Goal: Information Seeking & Learning: Understand process/instructions

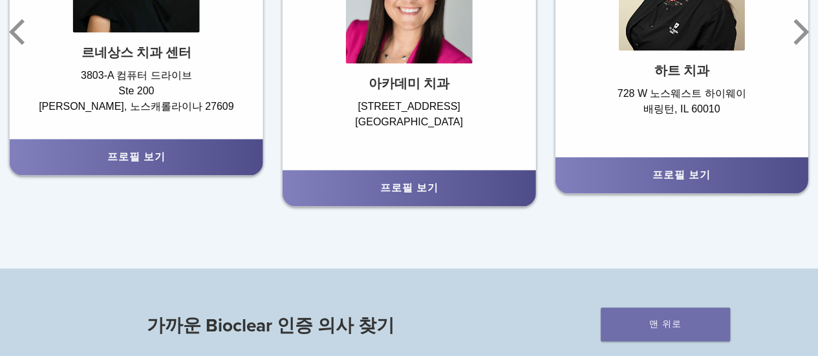
scroll to position [905, 0]
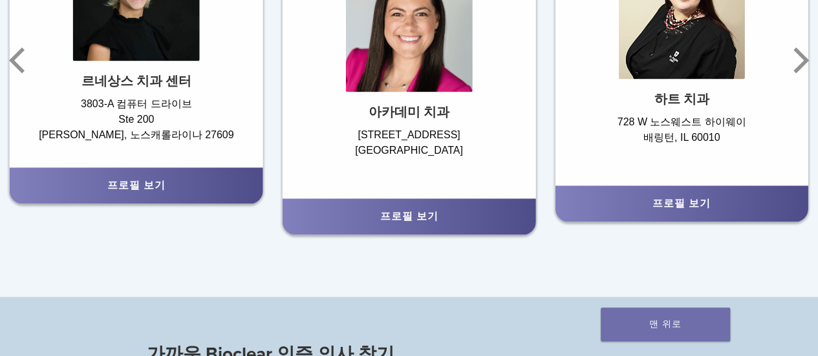
click at [171, 182] on div "프로필 보기" at bounding box center [136, 186] width 233 height 16
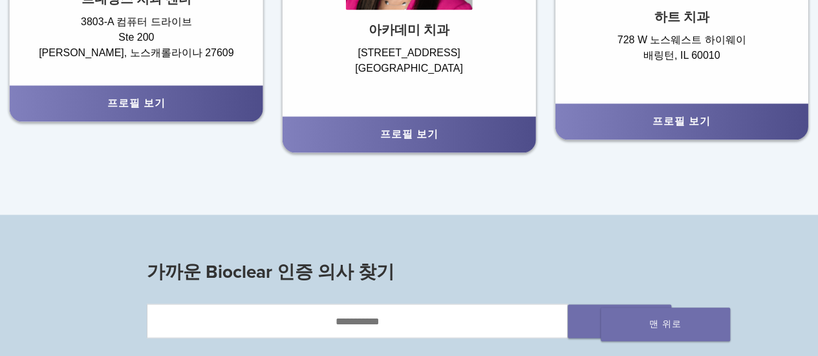
scroll to position [841, 0]
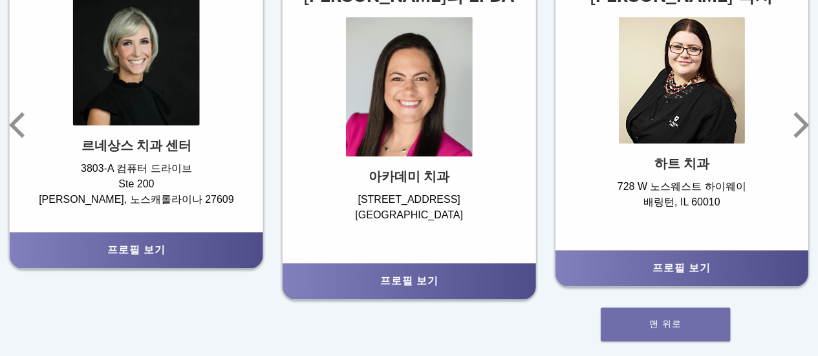
click at [142, 246] on div "프로필 보기" at bounding box center [136, 250] width 233 height 16
click at [141, 252] on font "프로필 보기" at bounding box center [136, 250] width 58 height 13
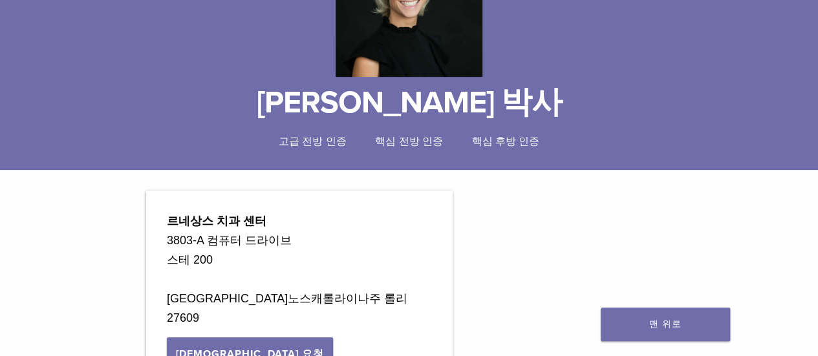
scroll to position [259, 0]
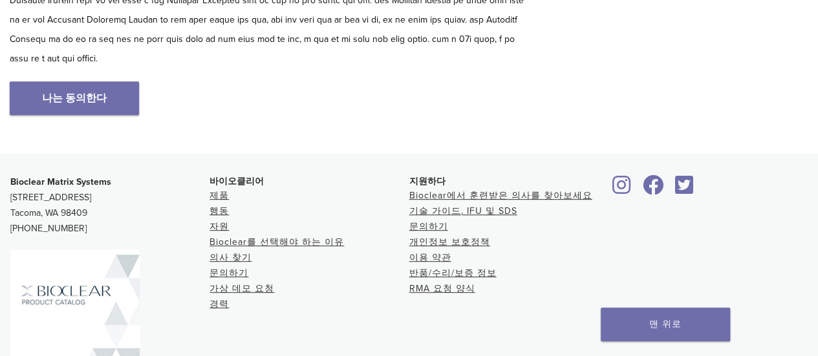
scroll to position [323, 0]
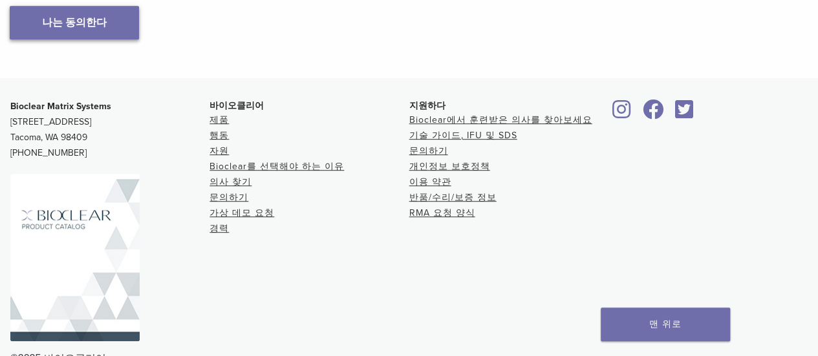
click at [94, 29] on font "나는 동의한다" at bounding box center [74, 22] width 65 height 13
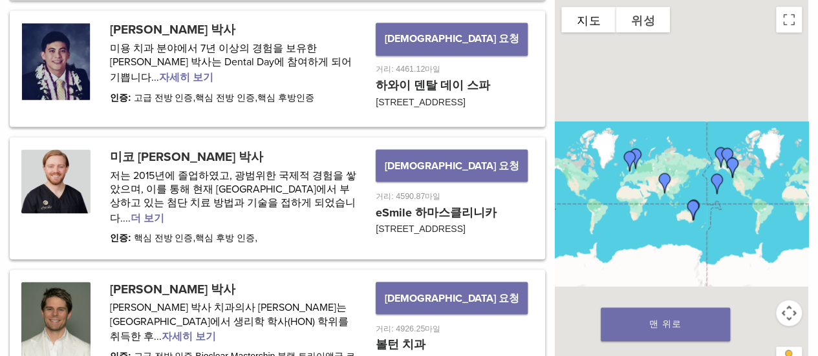
scroll to position [1150, 0]
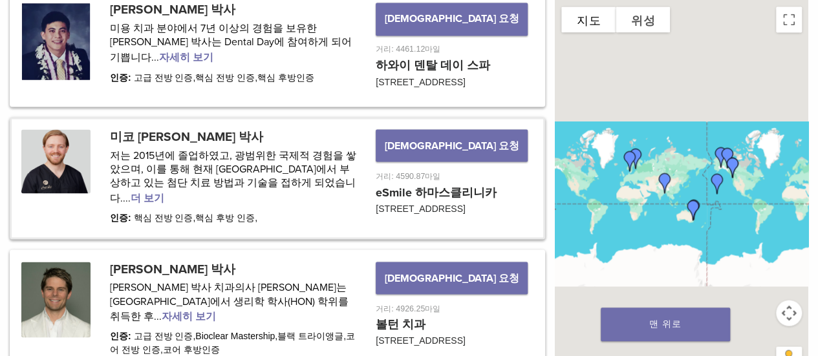
click at [39, 162] on link at bounding box center [278, 178] width 532 height 118
click at [68, 155] on link at bounding box center [278, 178] width 532 height 118
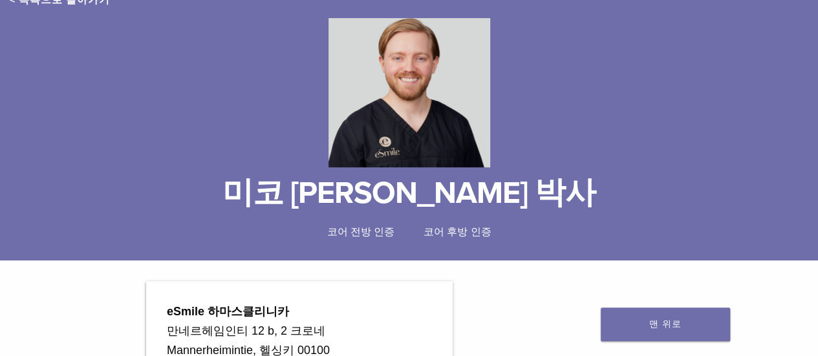
scroll to position [125, 0]
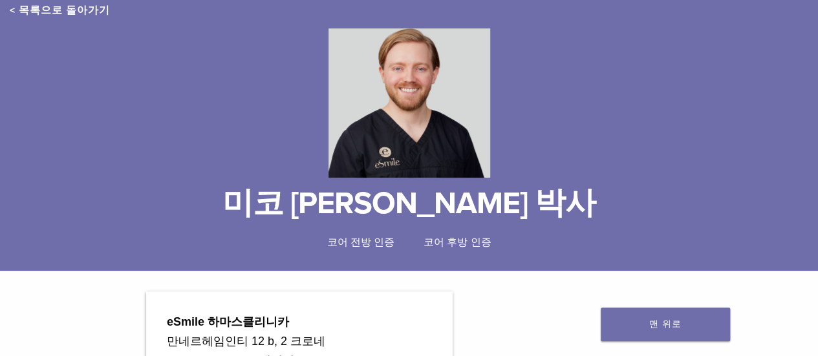
click at [396, 140] on img at bounding box center [410, 102] width 162 height 149
click at [393, 139] on img at bounding box center [410, 102] width 162 height 149
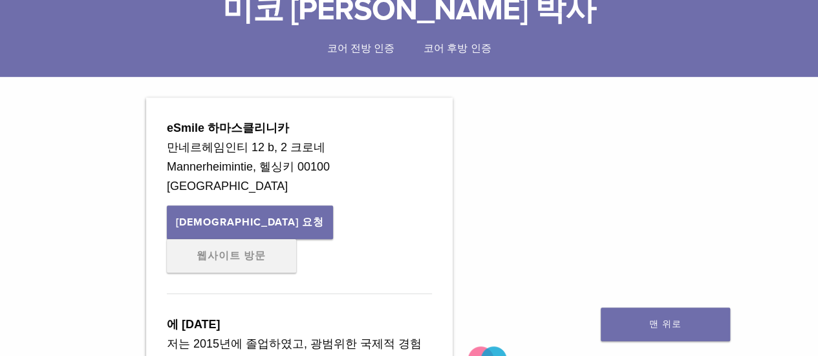
scroll to position [0, 0]
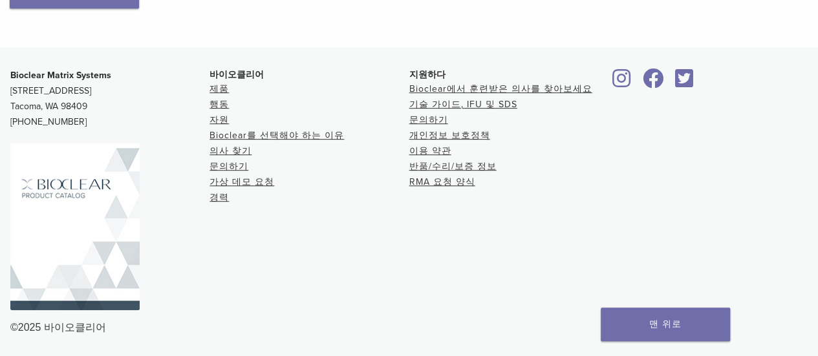
scroll to position [393, 0]
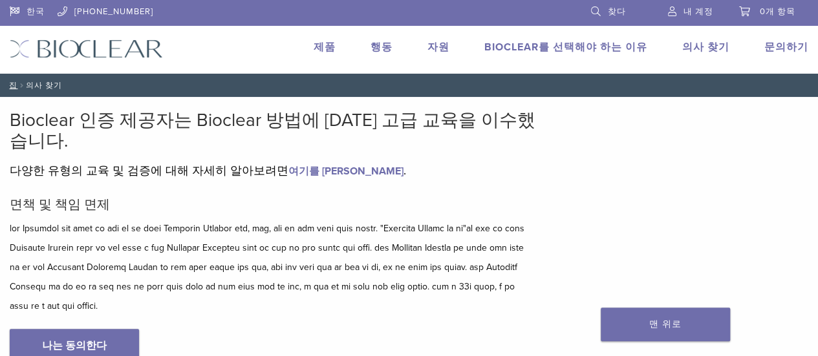
click at [601, 45] on font "Bioclear를 선택해야 하는 이유" at bounding box center [565, 47] width 163 height 13
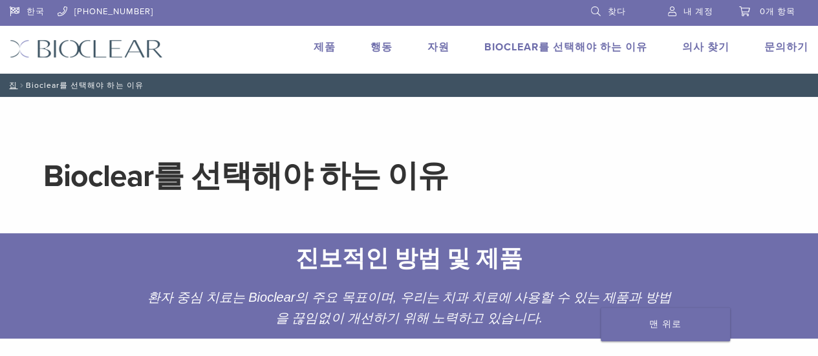
click at [336, 48] on font "제품" at bounding box center [325, 47] width 22 height 13
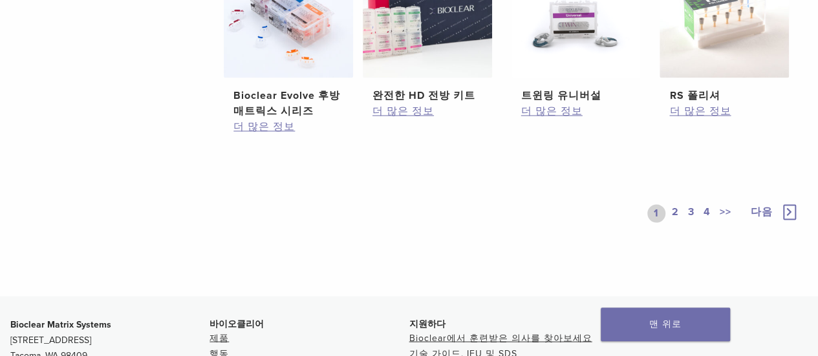
scroll to position [1232, 0]
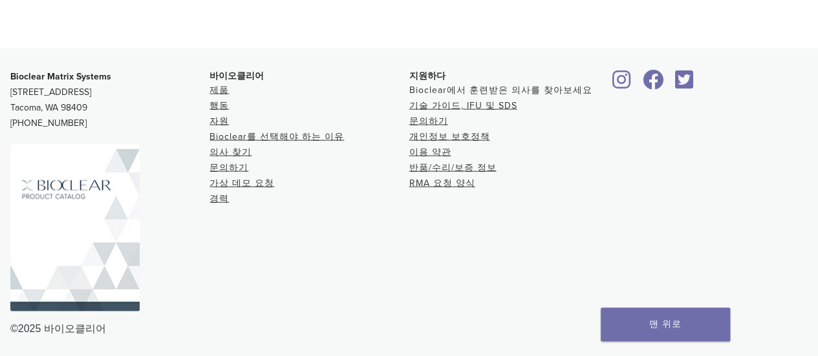
click at [497, 86] on font "Bioclear에서 훈련받은 의사를 찾아보세요" at bounding box center [500, 90] width 183 height 11
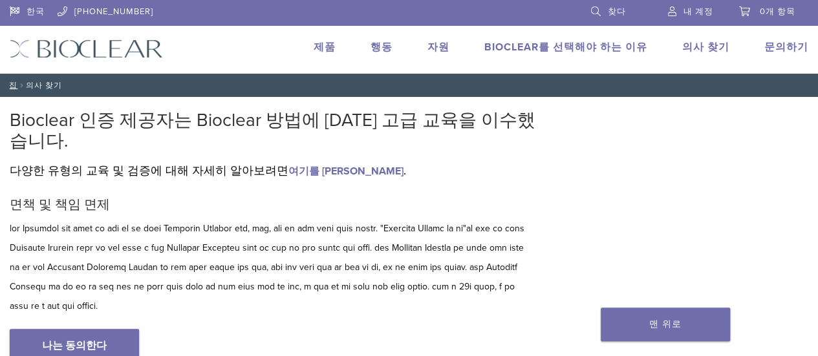
click at [393, 46] on font "행동" at bounding box center [382, 47] width 22 height 13
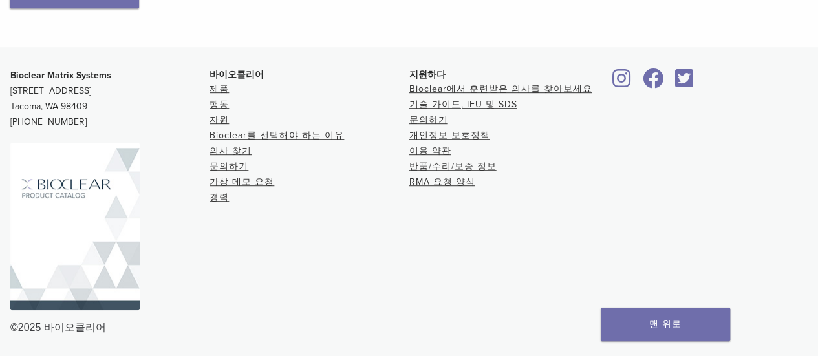
scroll to position [393, 0]
click at [261, 135] on font "Bioclear를 선택해야 하는 이유" at bounding box center [277, 135] width 135 height 11
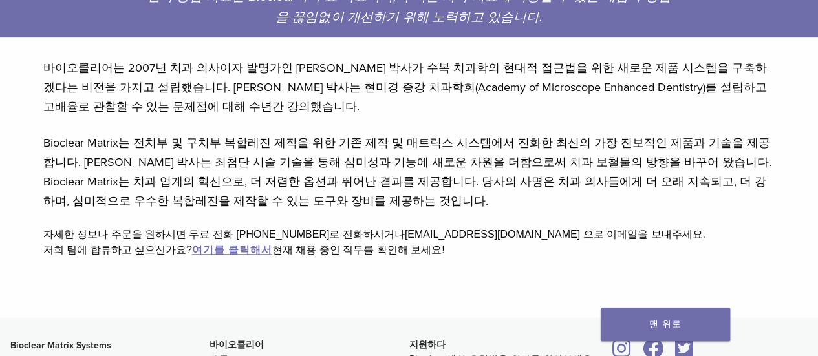
scroll to position [323, 0]
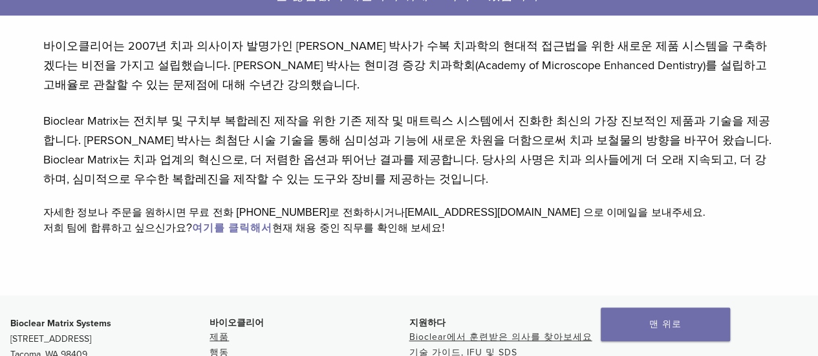
click at [245, 226] on font "여기를 클릭해서" at bounding box center [232, 228] width 80 height 13
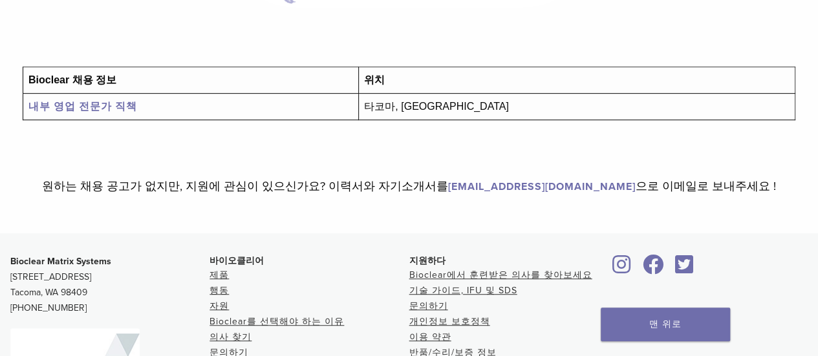
scroll to position [444, 0]
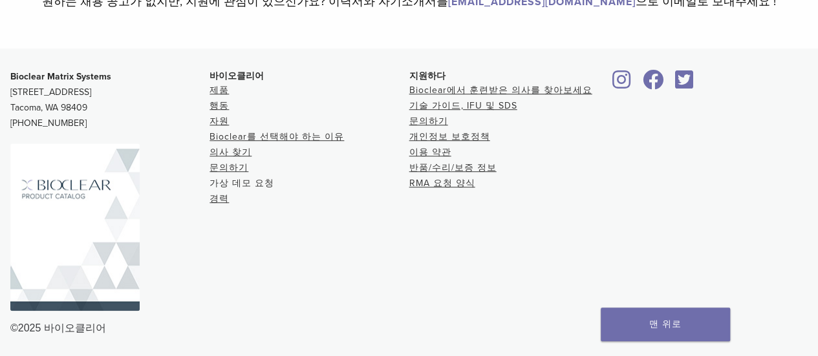
click at [227, 180] on font "가상 데모 요청" at bounding box center [242, 183] width 65 height 11
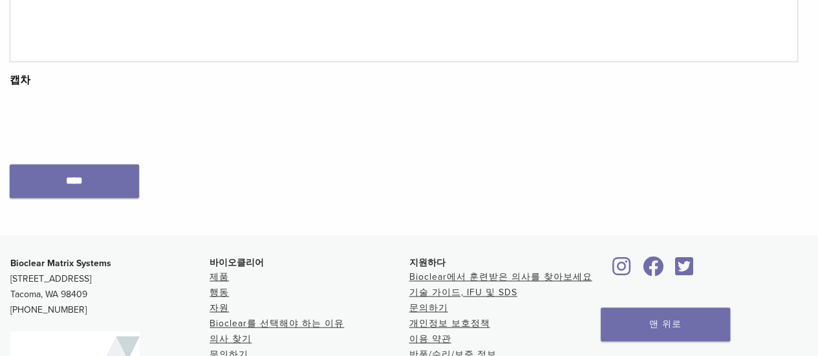
scroll to position [1029, 0]
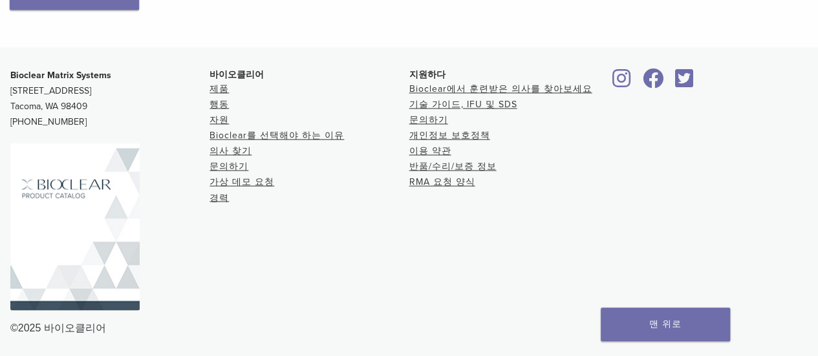
click at [219, 191] on li "경력" at bounding box center [309, 198] width 199 height 16
click at [213, 199] on font "경력" at bounding box center [219, 197] width 19 height 11
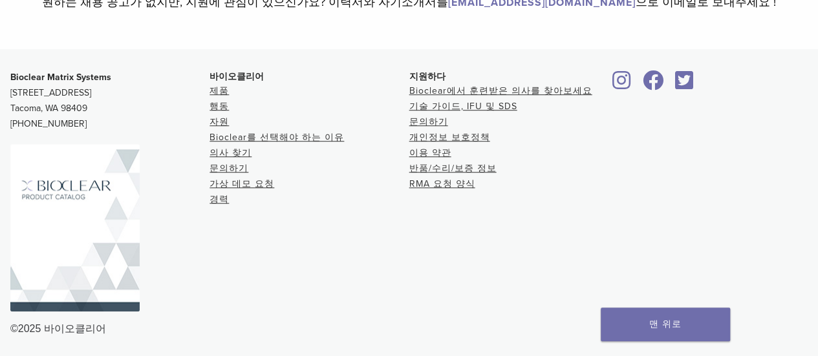
scroll to position [444, 0]
click at [427, 86] on font "Bioclear에서 훈련받은 의사를 찾아보세요" at bounding box center [500, 90] width 183 height 11
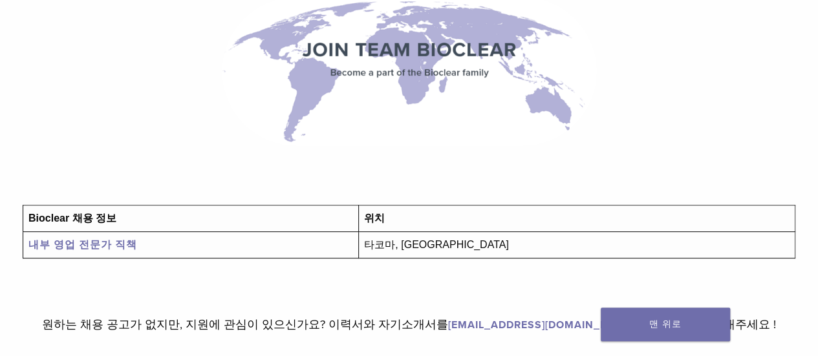
scroll to position [0, 0]
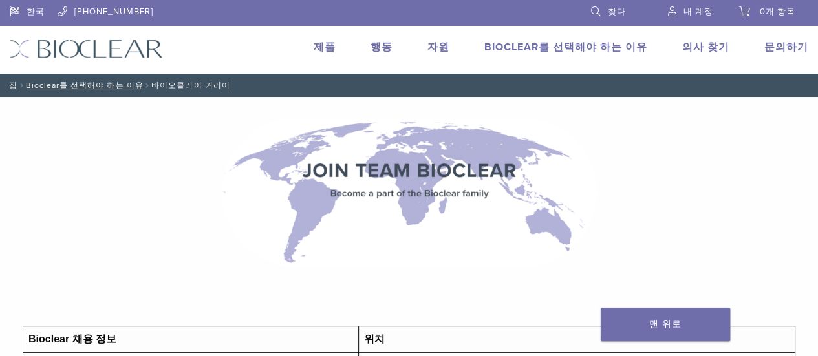
click at [712, 48] on font "의사 찾기" at bounding box center [705, 47] width 47 height 13
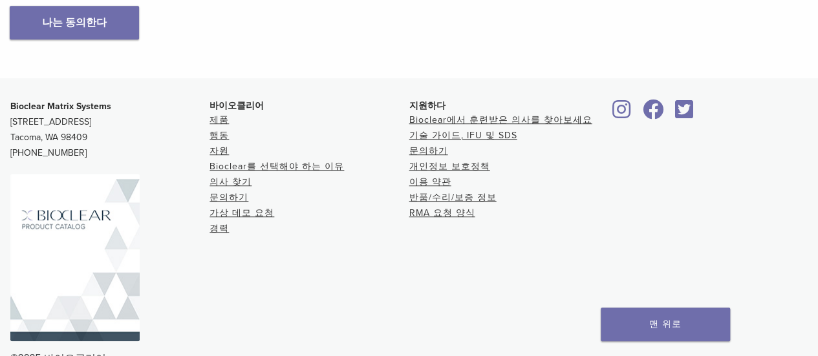
scroll to position [388, 0]
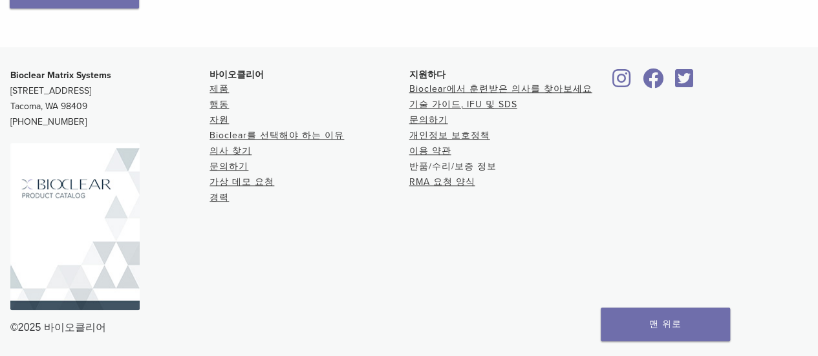
click at [422, 171] on font "반품/수리/보증 정보" at bounding box center [452, 166] width 87 height 11
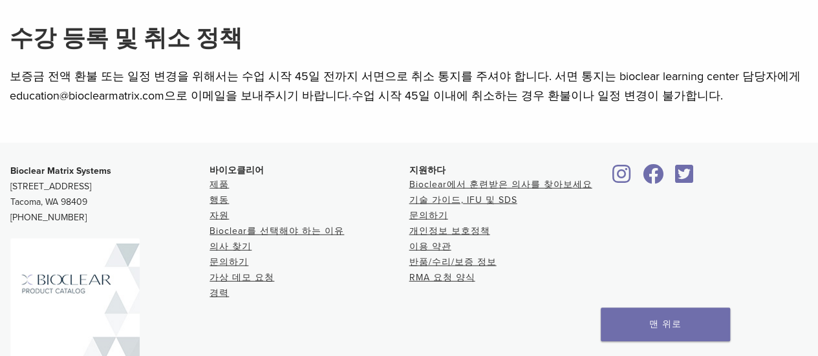
scroll to position [1617, 0]
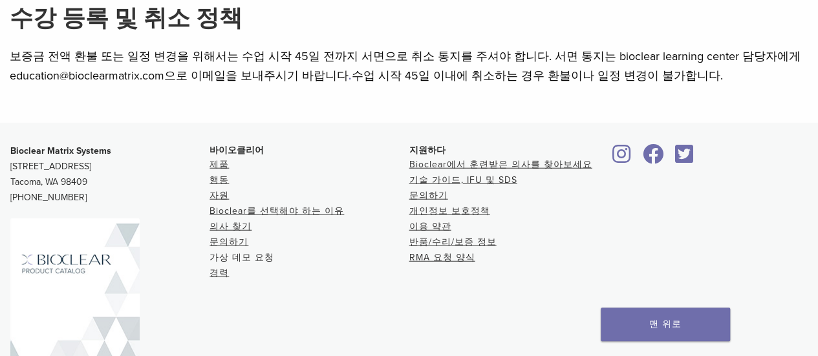
click at [216, 252] on font "가상 데모 요청" at bounding box center [242, 257] width 65 height 11
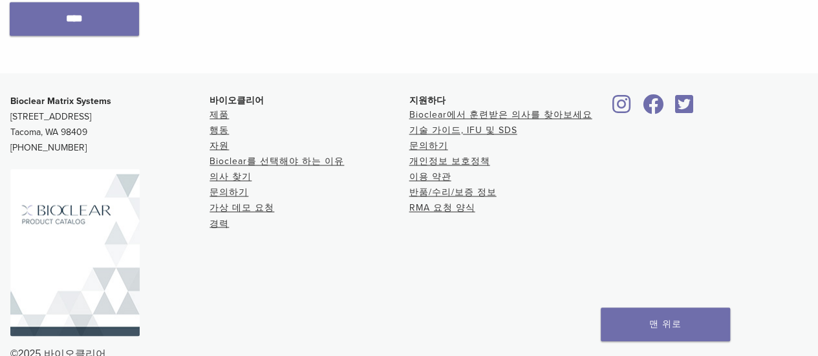
scroll to position [1029, 0]
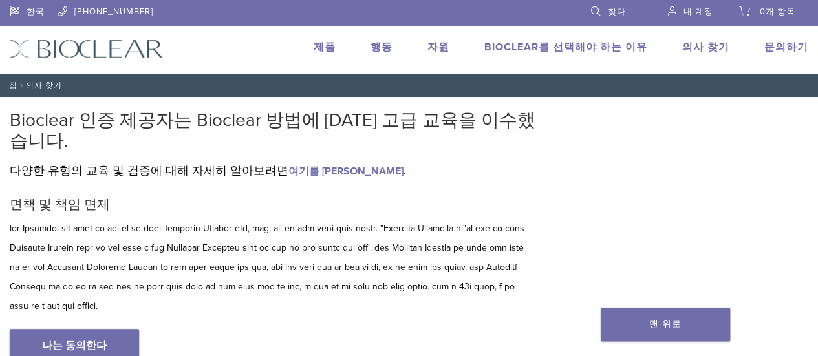
click at [712, 48] on font "의사 찾기" at bounding box center [705, 47] width 47 height 13
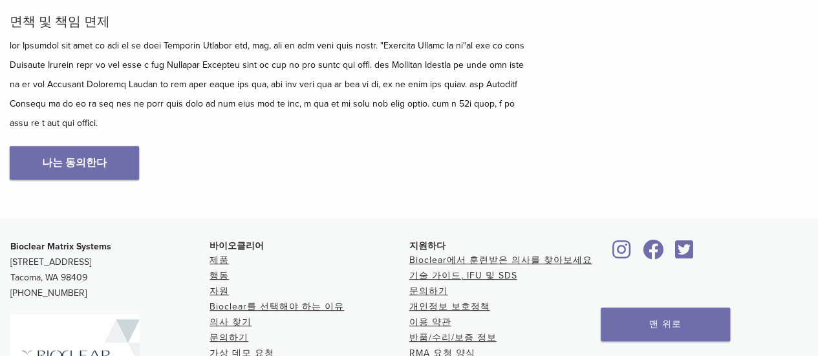
scroll to position [323, 0]
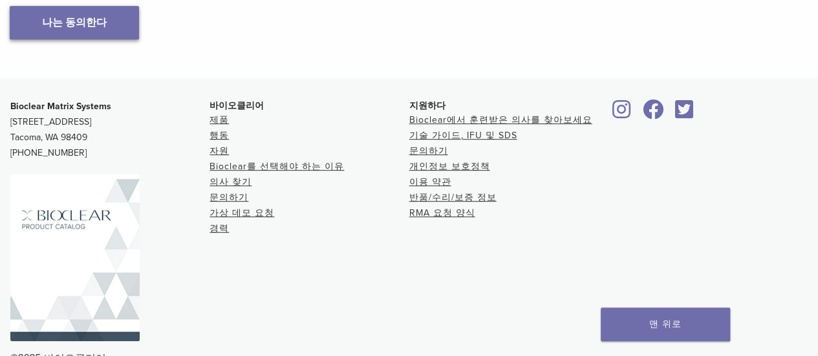
click at [84, 29] on font "나는 동의한다" at bounding box center [74, 22] width 65 height 13
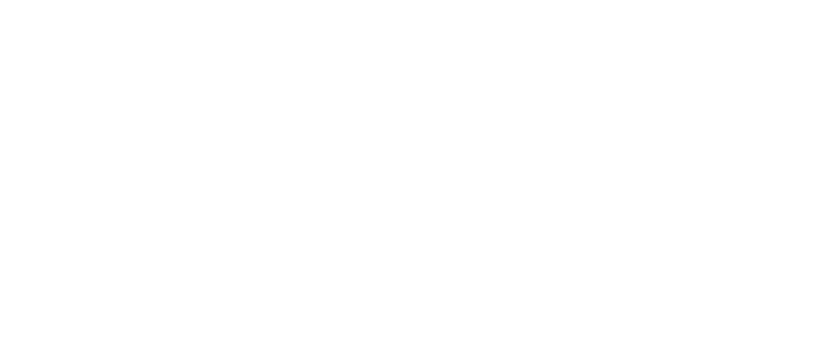
scroll to position [194, 0]
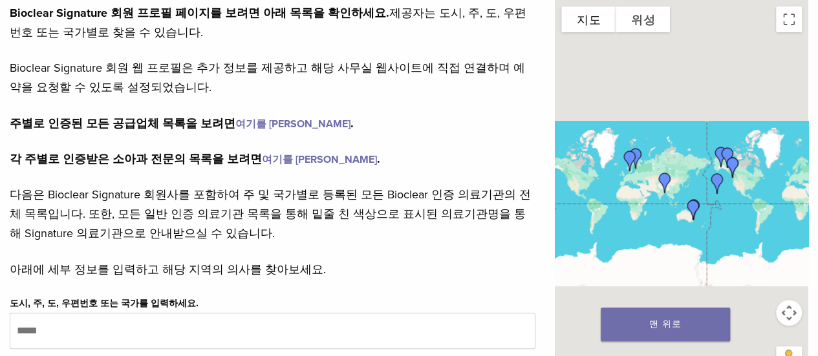
click at [294, 156] on font "여기를 [PERSON_NAME]" at bounding box center [319, 159] width 115 height 13
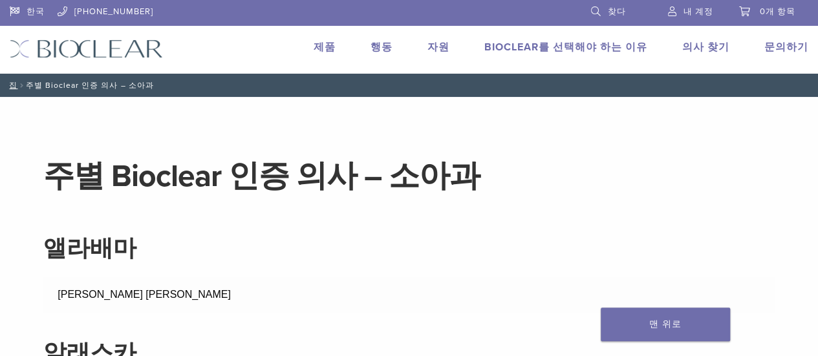
click at [109, 42] on img at bounding box center [86, 48] width 153 height 19
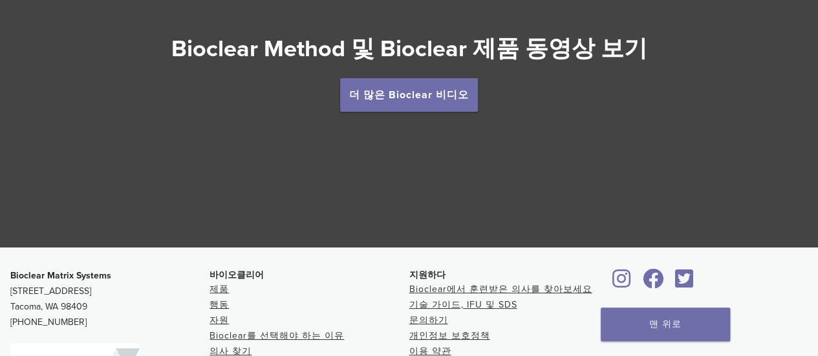
scroll to position [2328, 0]
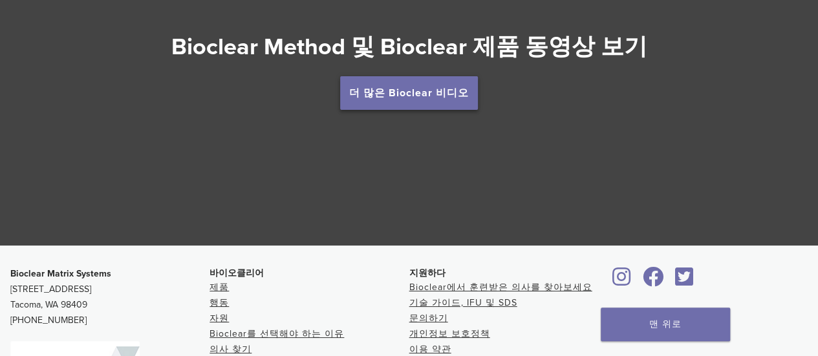
click at [380, 104] on link "더 많은 Bioclear 비디오" at bounding box center [409, 93] width 138 height 34
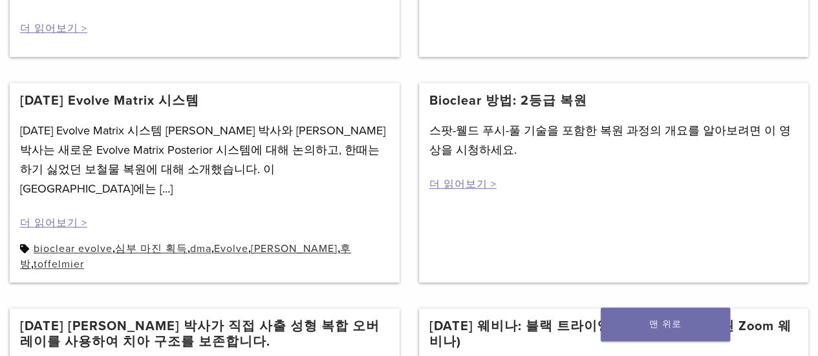
scroll to position [517, 0]
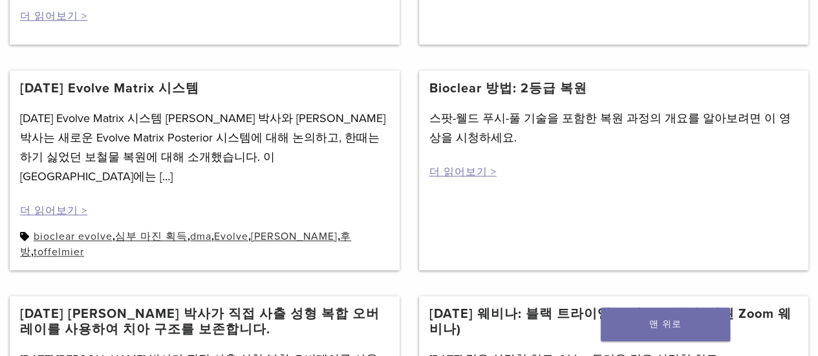
click at [167, 171] on div "2021년 4월 7일 Evolve Matrix 시스템 David Clark 박사와 Nikhil Sethi 박사는 새로운 Evolve Matri…" at bounding box center [204, 163] width 369 height 109
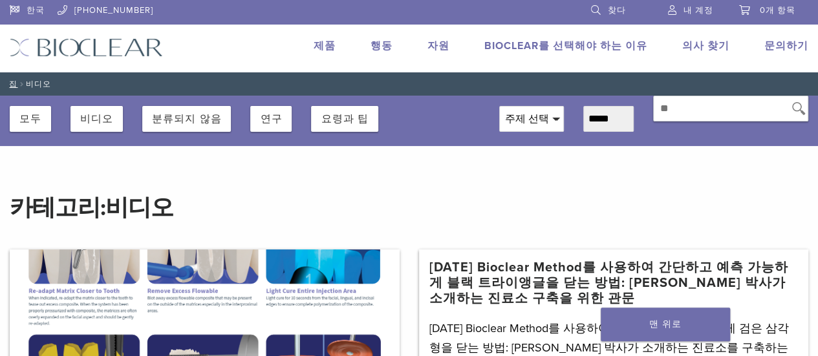
scroll to position [0, 0]
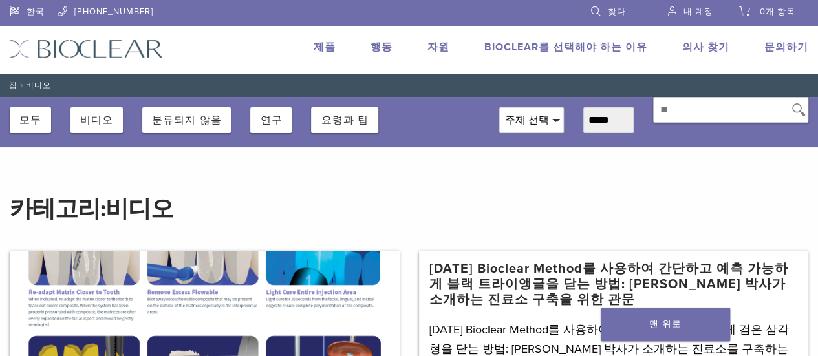
click at [167, 260] on div at bounding box center [205, 332] width 390 height 162
click at [167, 261] on div at bounding box center [205, 332] width 390 height 162
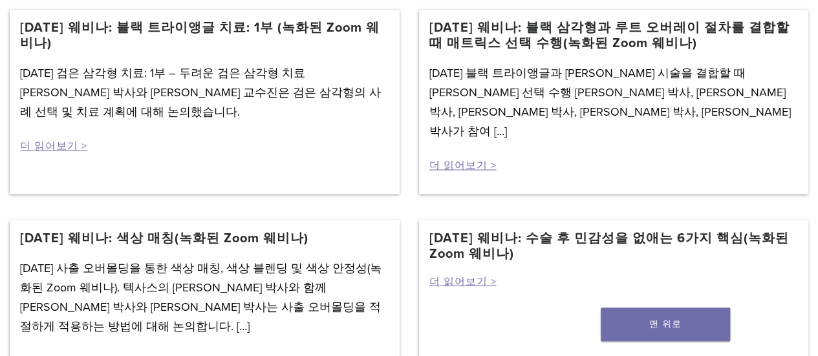
scroll to position [1035, 0]
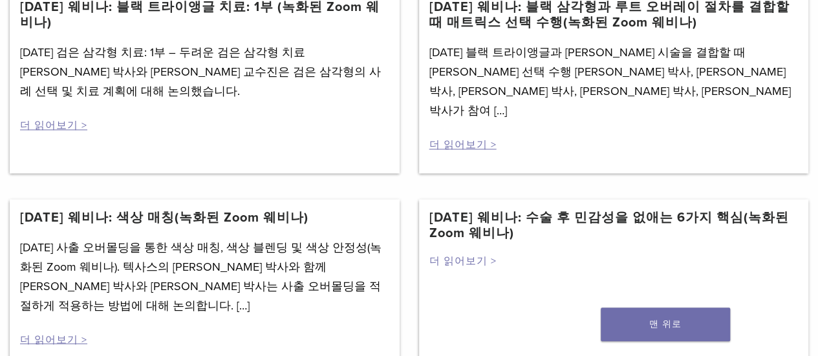
click at [482, 254] on font "더 읽어보기 >" at bounding box center [462, 260] width 67 height 13
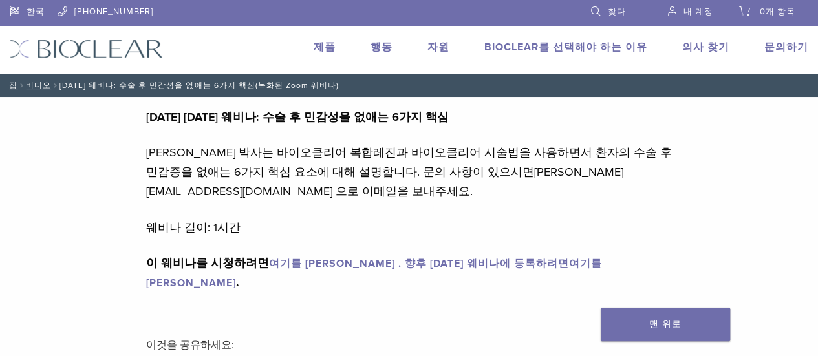
click at [116, 50] on img at bounding box center [86, 48] width 153 height 19
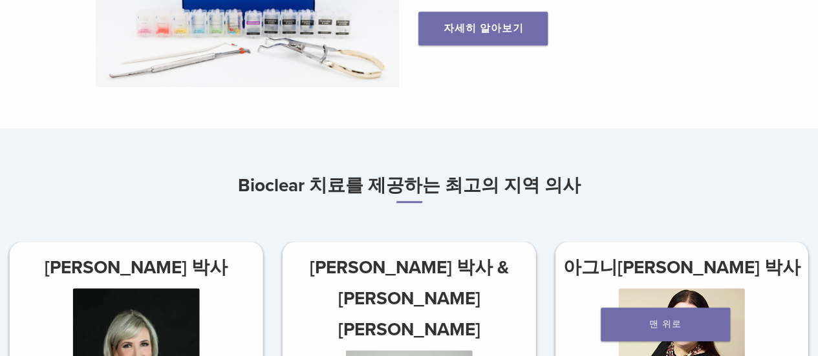
scroll to position [647, 0]
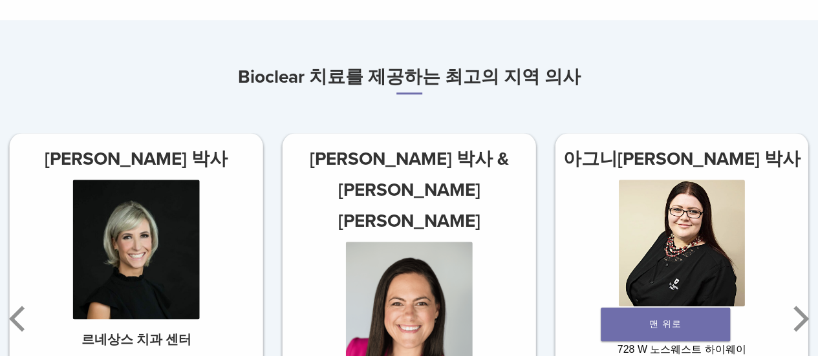
click at [128, 157] on font "[PERSON_NAME] 박사" at bounding box center [136, 159] width 183 height 22
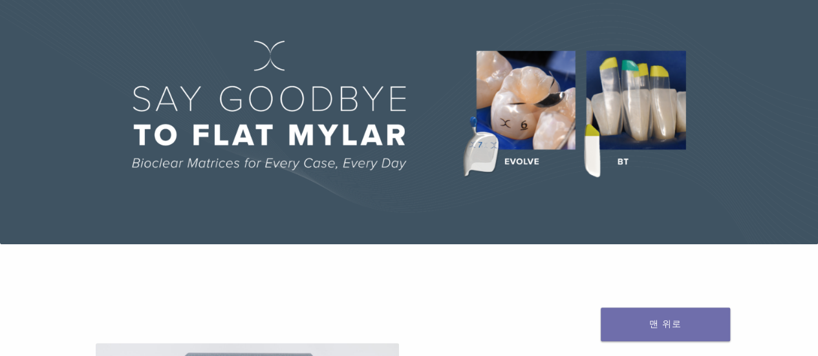
scroll to position [0, 0]
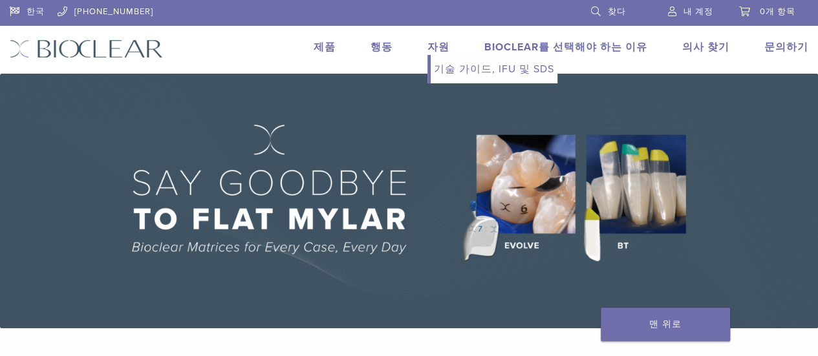
click at [449, 45] on font "자원" at bounding box center [438, 47] width 22 height 13
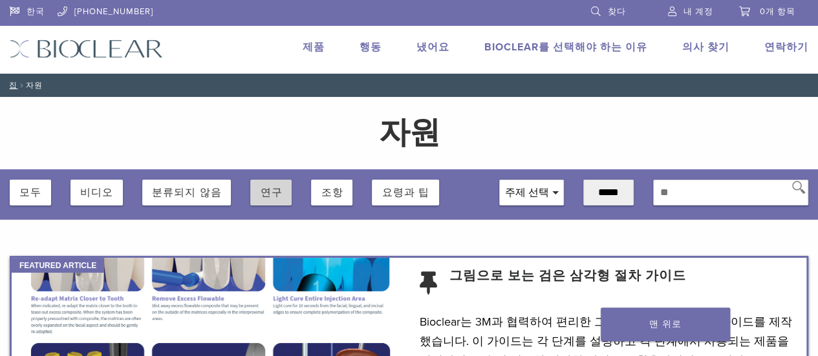
click at [266, 188] on font "연구" at bounding box center [271, 192] width 22 height 11
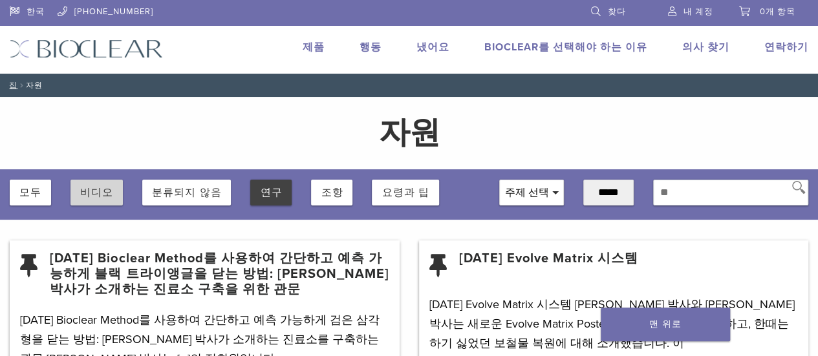
click at [77, 182] on div "비디오" at bounding box center [96, 193] width 52 height 26
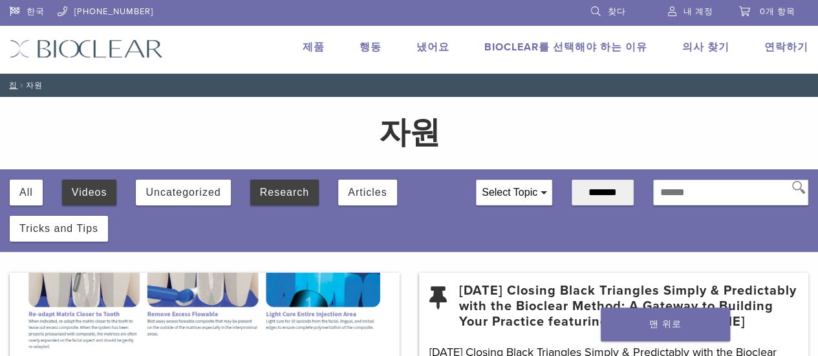
click at [77, 187] on button "Videos" at bounding box center [90, 193] width 36 height 26
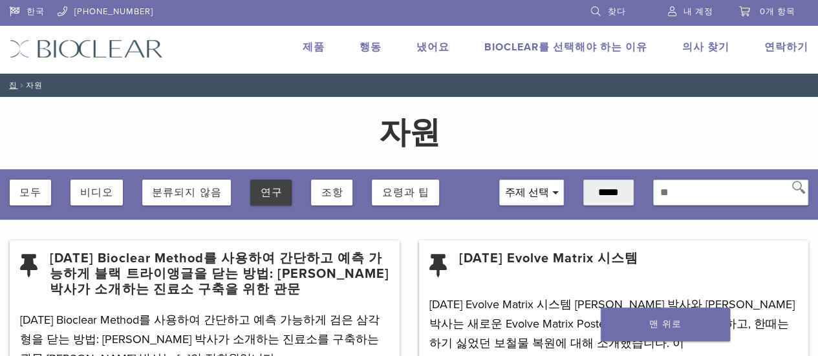
click at [36, 188] on font "모두" at bounding box center [30, 192] width 22 height 11
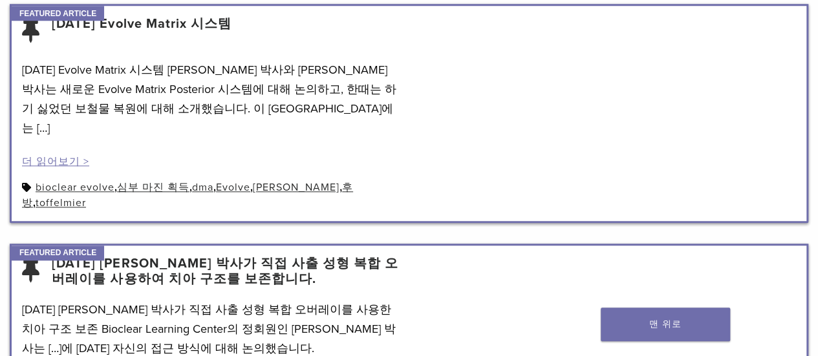
scroll to position [711, 0]
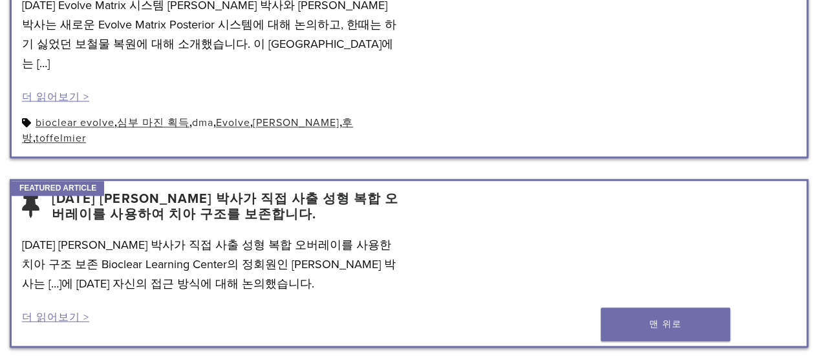
click at [213, 116] on font "dma" at bounding box center [202, 122] width 21 height 13
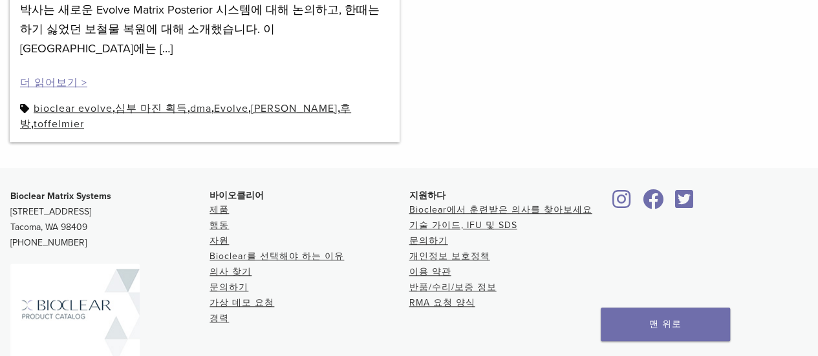
scroll to position [323, 0]
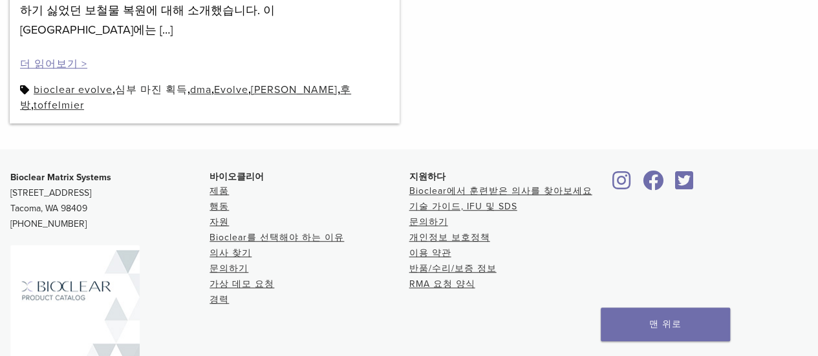
click at [160, 83] on font "심부 마진 획득" at bounding box center [151, 89] width 72 height 13
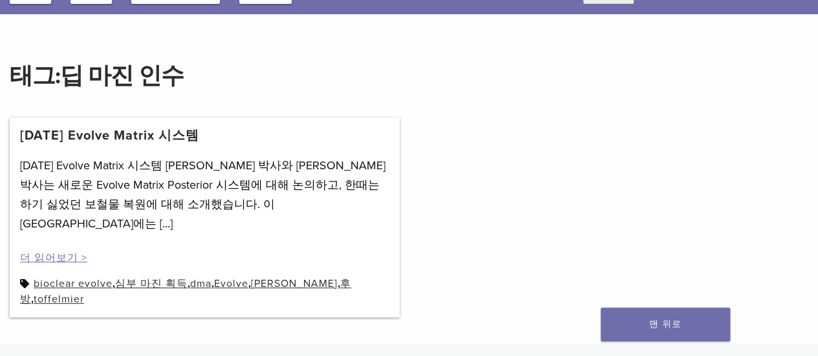
scroll to position [194, 0]
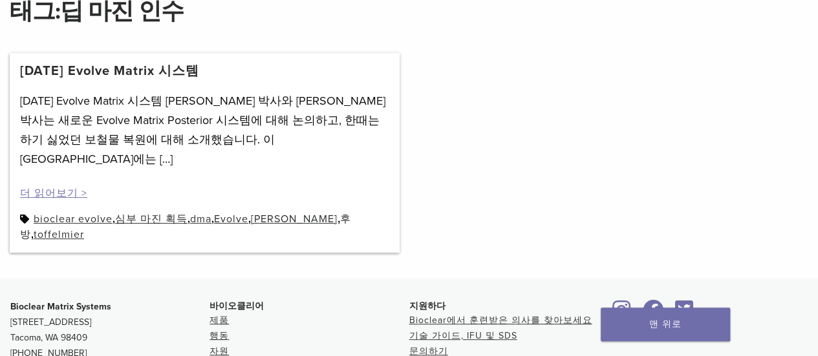
click at [351, 213] on font "후방" at bounding box center [185, 227] width 331 height 28
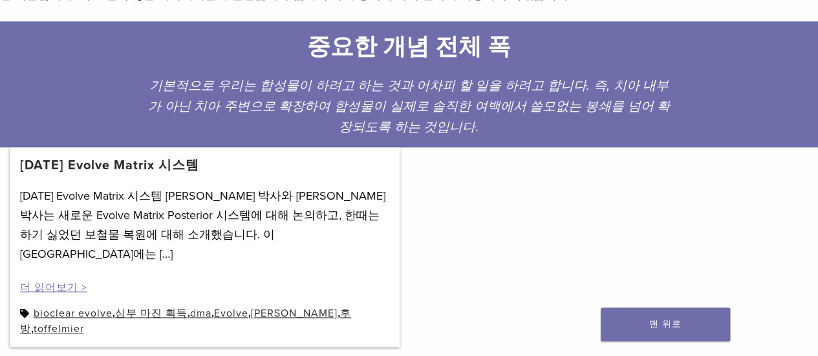
scroll to position [582, 0]
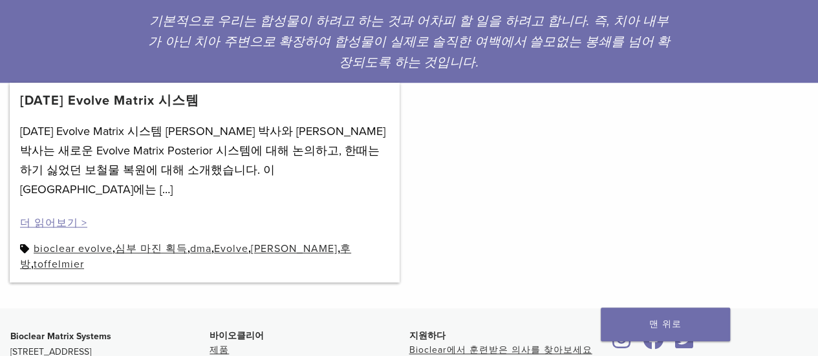
click at [366, 213] on div "2021년 4월 7일 Evolve Matrix 시스템 2021년 4월 7일 Evolve Matrix 시스템 David Clark 박사와 Nik…" at bounding box center [205, 183] width 390 height 200
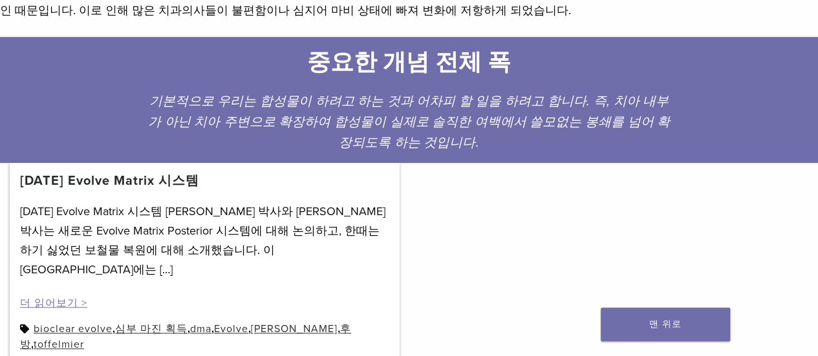
scroll to position [501, 0]
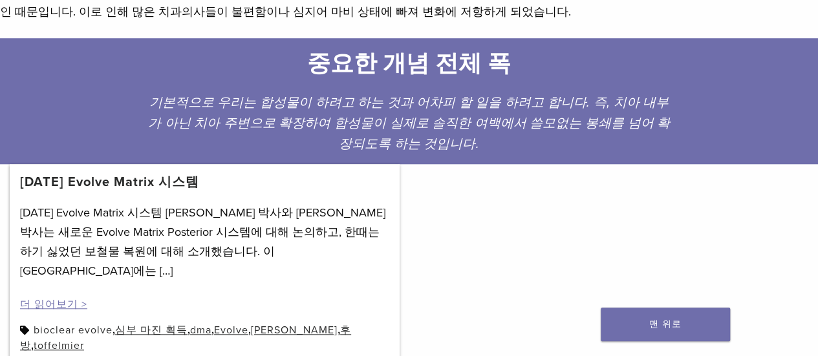
click at [60, 324] on font "bioclear evolve" at bounding box center [73, 330] width 79 height 13
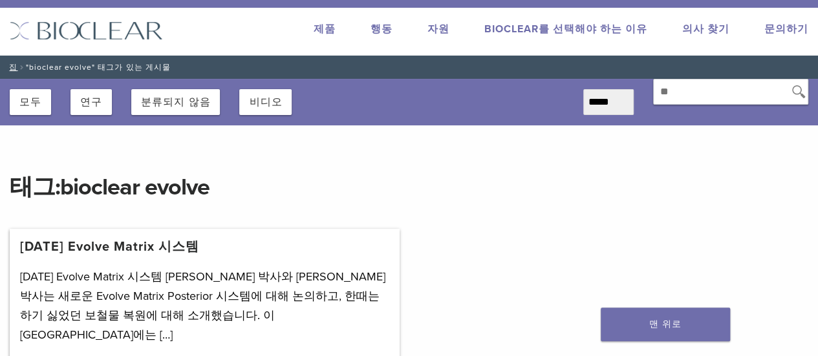
scroll to position [147, 0]
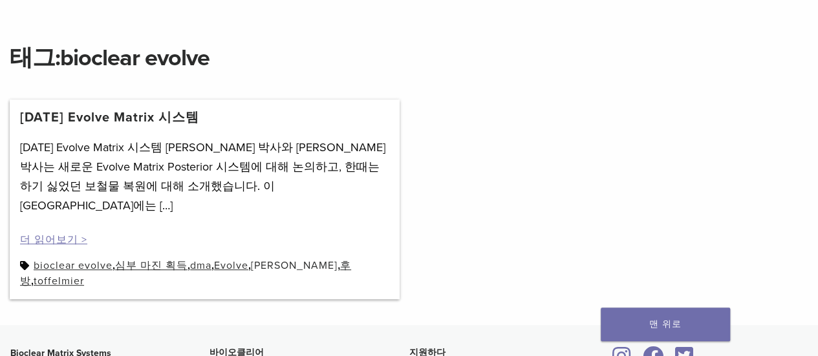
click at [307, 259] on font "[PERSON_NAME]" at bounding box center [294, 265] width 87 height 13
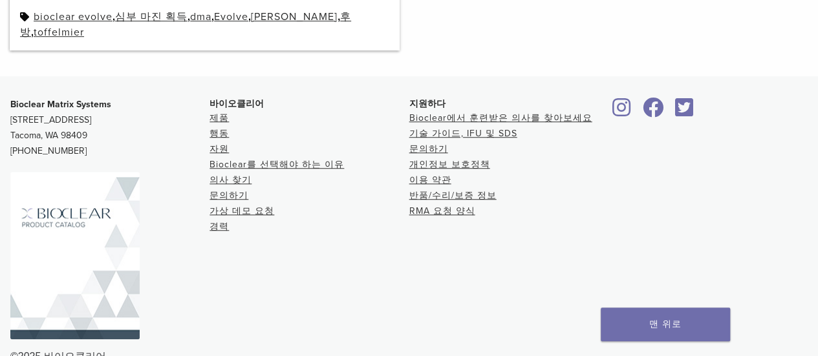
scroll to position [406, 0]
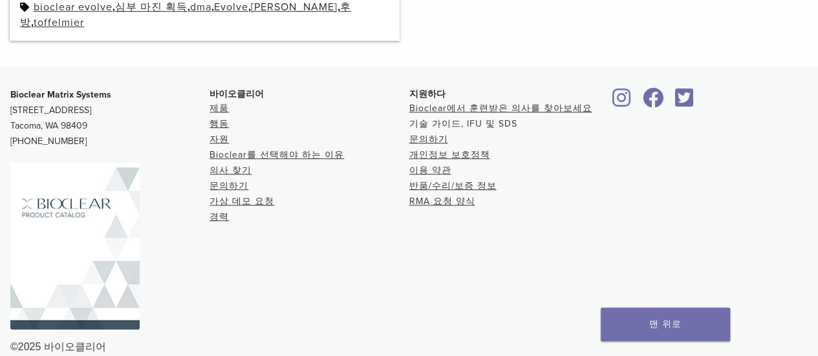
click at [499, 118] on font "기술 가이드, IFU 및 SDS" at bounding box center [463, 123] width 108 height 11
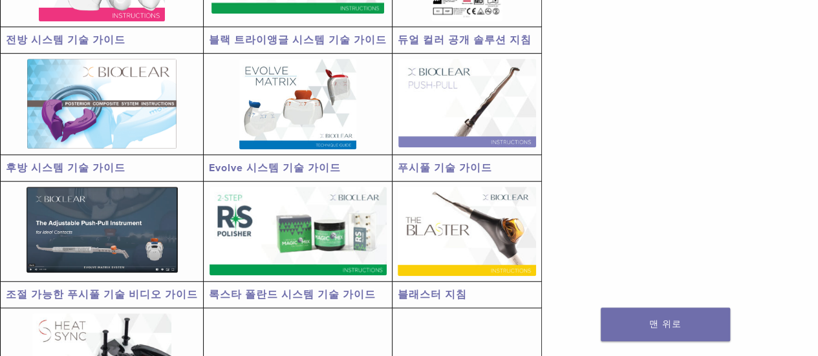
scroll to position [259, 0]
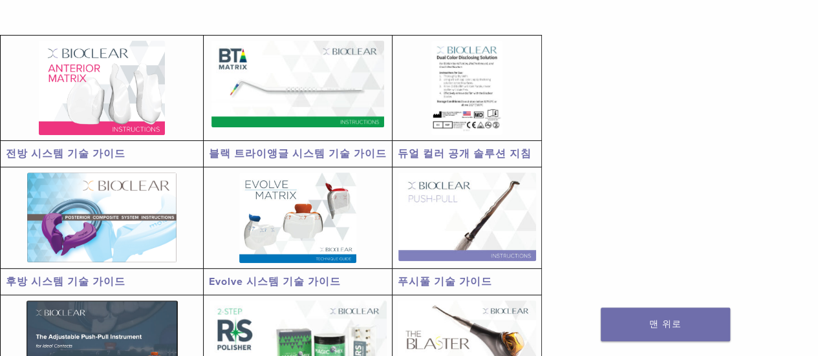
click at [103, 118] on img at bounding box center [102, 88] width 126 height 94
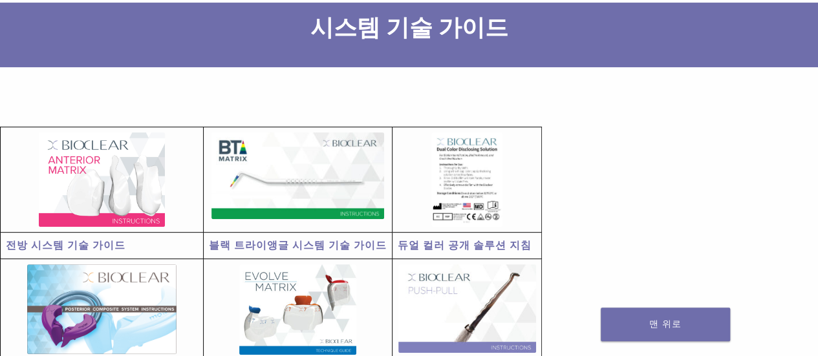
scroll to position [194, 0]
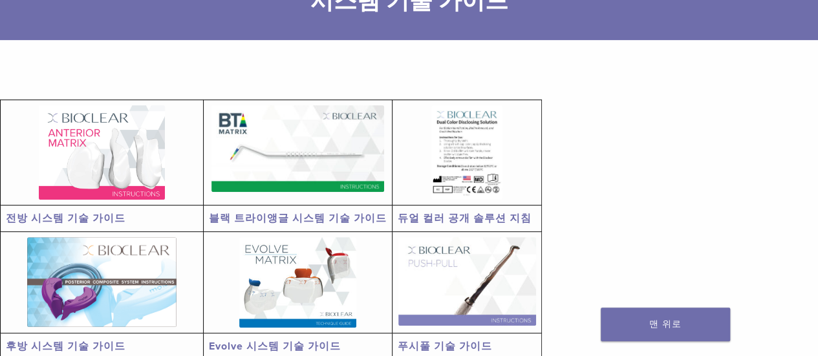
click at [263, 151] on img at bounding box center [297, 148] width 173 height 87
click at [410, 161] on link at bounding box center [467, 152] width 138 height 94
click at [132, 275] on img at bounding box center [101, 282] width 149 height 90
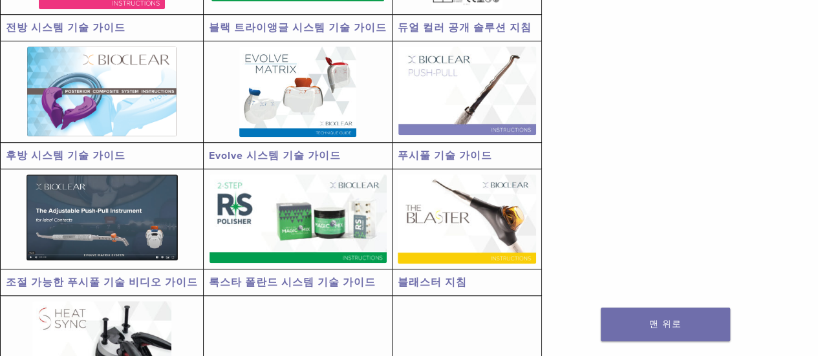
scroll to position [388, 0]
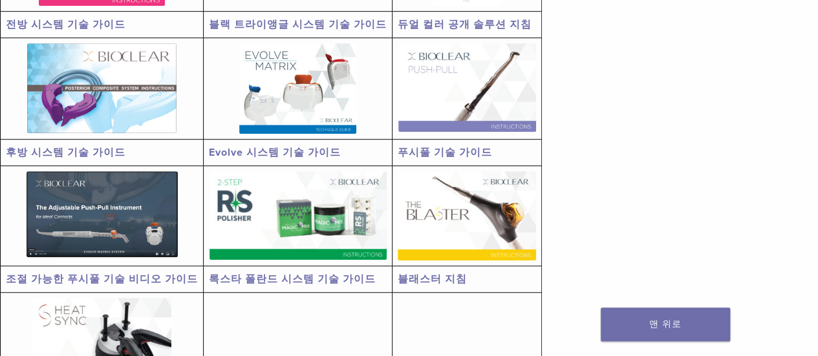
click at [106, 117] on img at bounding box center [101, 88] width 149 height 90
click at [296, 213] on img at bounding box center [298, 215] width 177 height 89
click at [457, 202] on img at bounding box center [467, 215] width 138 height 89
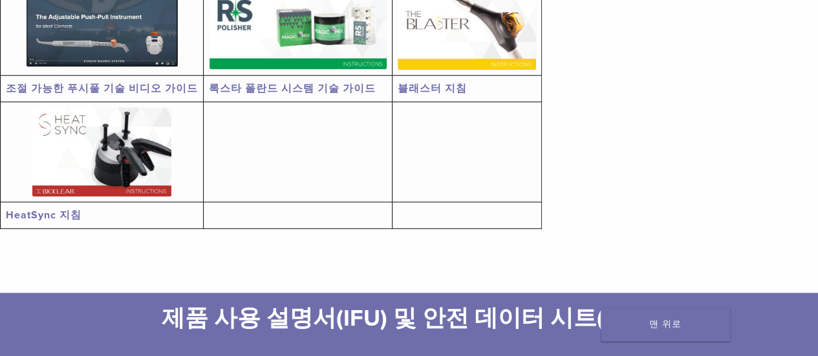
scroll to position [582, 0]
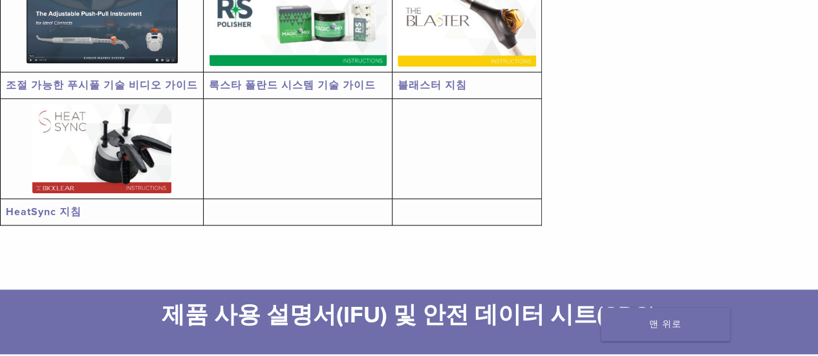
click at [116, 139] on img at bounding box center [101, 148] width 139 height 89
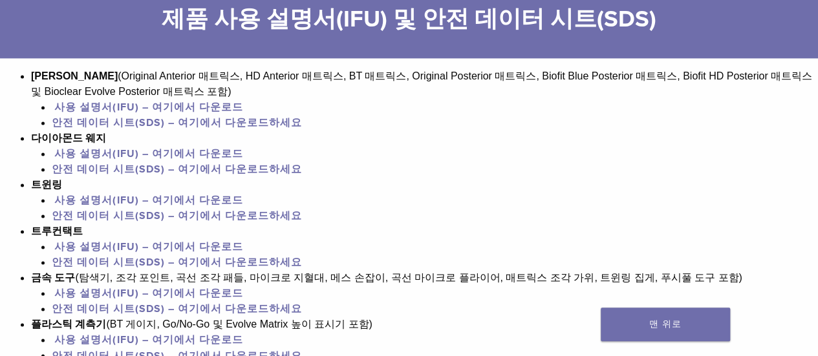
scroll to position [905, 0]
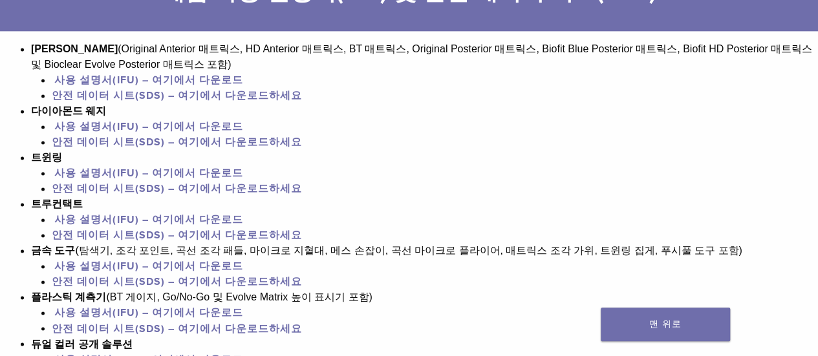
click at [217, 124] on font "사용 설명서(IFU) – 여기에서 다운로드" at bounding box center [148, 126] width 188 height 13
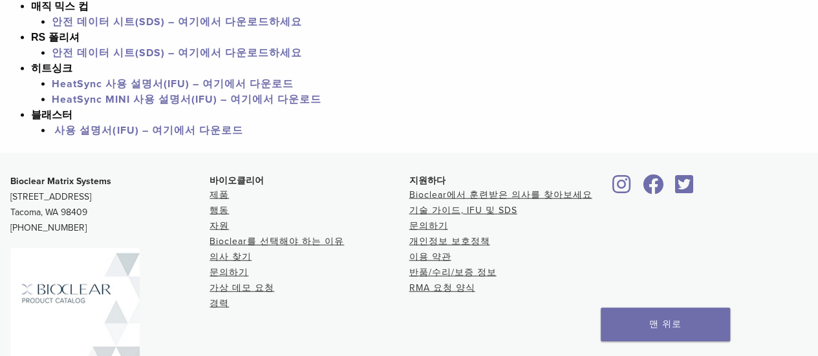
scroll to position [1288, 0]
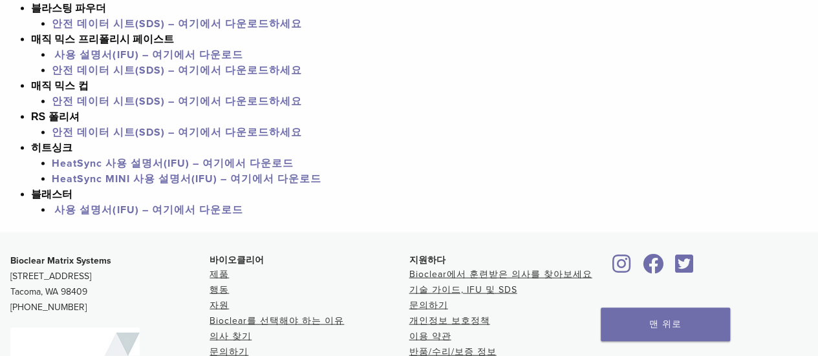
click at [150, 169] on font "HeatSync 사용 설명서(IFU) – 여기에서 다운로드" at bounding box center [173, 163] width 242 height 13
